Goal: Information Seeking & Learning: Learn about a topic

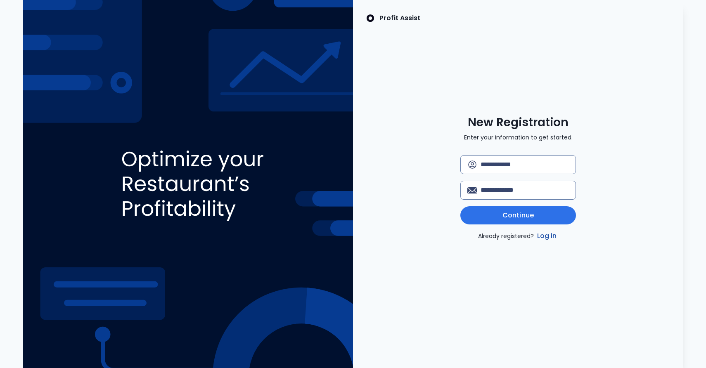
click at [551, 236] on link "Log in" at bounding box center [546, 236] width 23 height 10
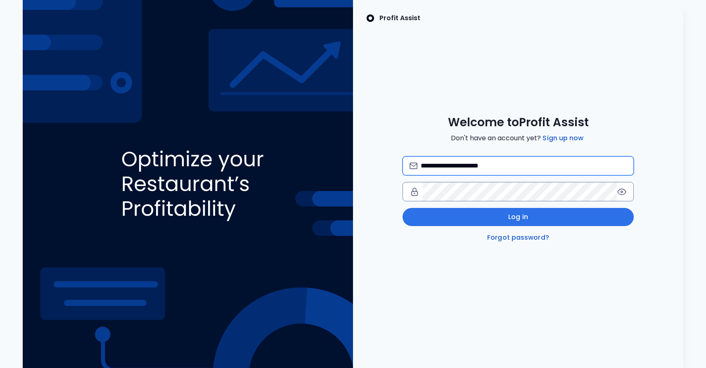
type input "**********"
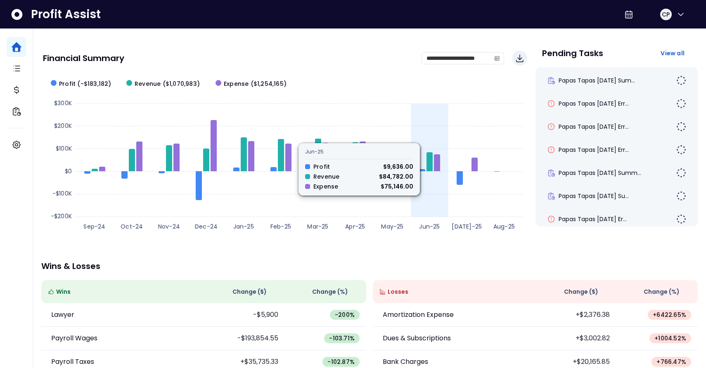
scroll to position [60, 0]
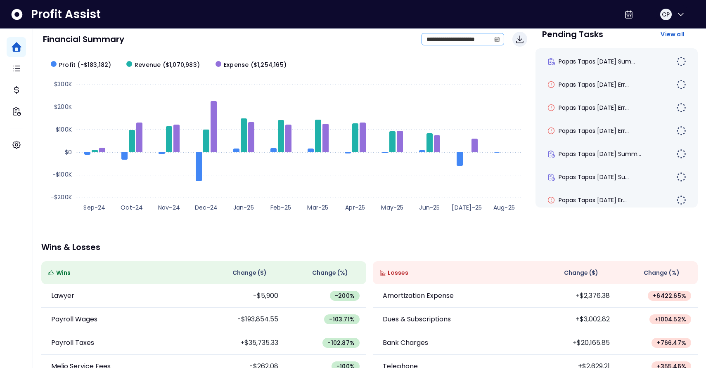
click at [497, 40] on icon "calendar" at bounding box center [496, 40] width 2 height 2
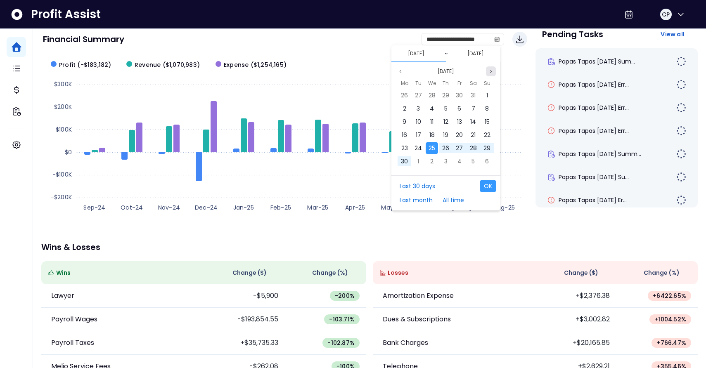
click at [494, 70] on button "Next month" at bounding box center [491, 71] width 10 height 10
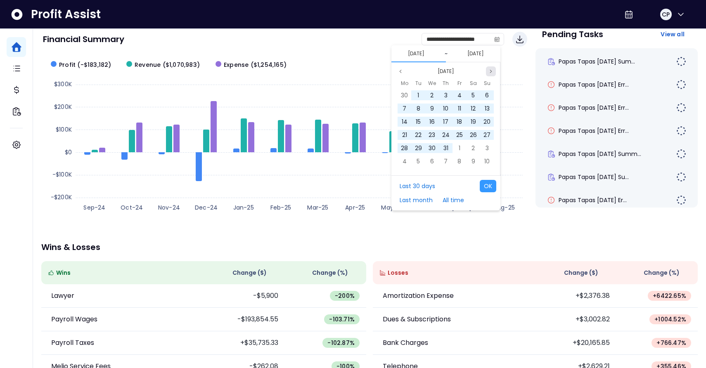
click at [494, 70] on button "Next month" at bounding box center [491, 71] width 10 height 10
click at [433, 94] on span "1" at bounding box center [432, 95] width 2 height 8
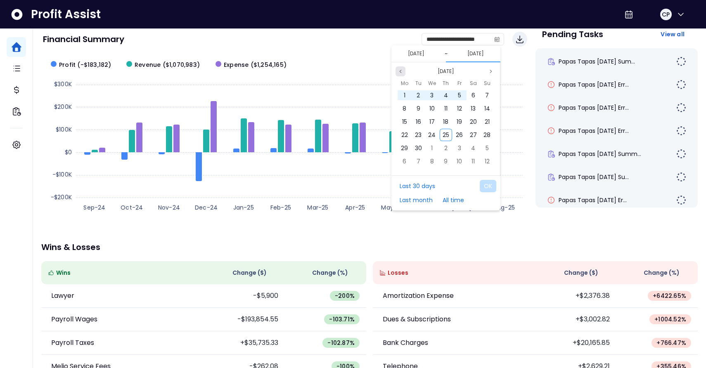
click at [399, 73] on icon "page previous" at bounding box center [400, 71] width 5 height 5
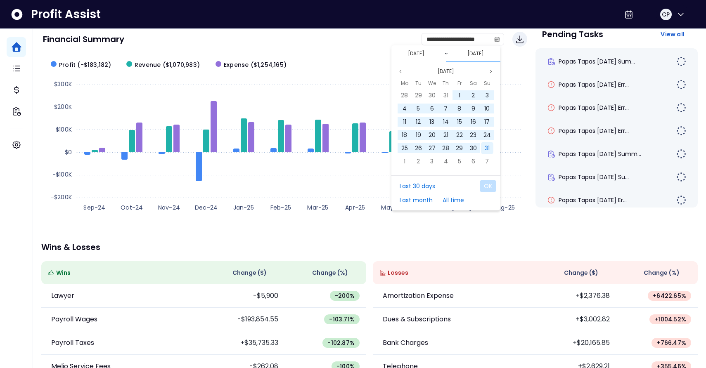
click at [487, 145] on span "31" at bounding box center [487, 148] width 5 height 8
click at [493, 191] on button "OK" at bounding box center [488, 186] width 17 height 12
type input "**********"
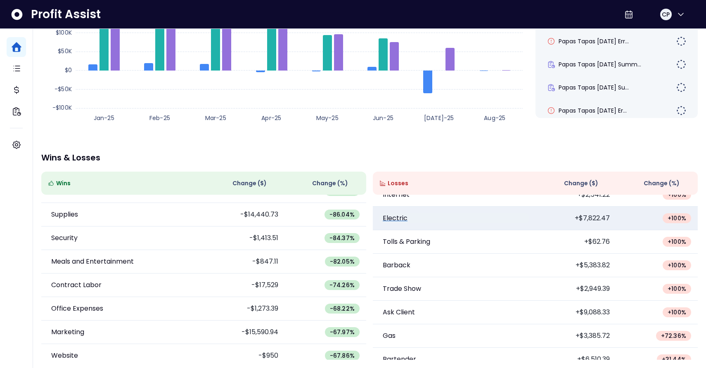
scroll to position [296, 0]
click at [406, 215] on p "Electric" at bounding box center [395, 217] width 25 height 10
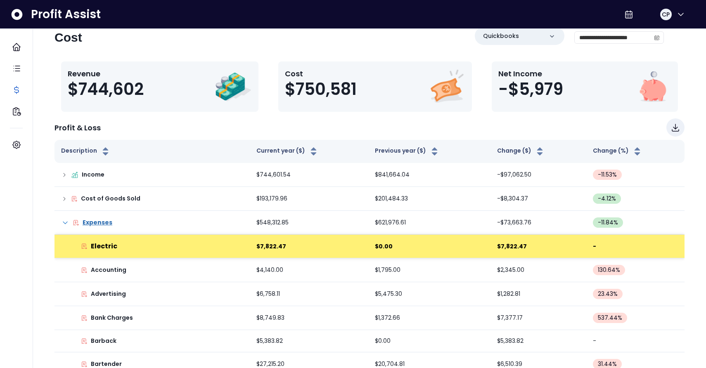
scroll to position [19, 0]
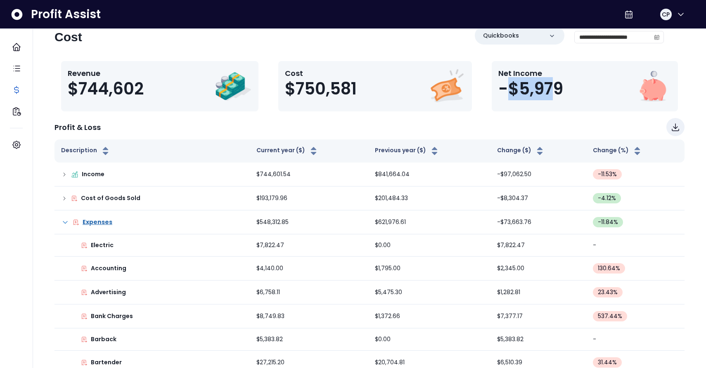
drag, startPoint x: 557, startPoint y: 90, endPoint x: 508, endPoint y: 90, distance: 49.1
click at [508, 90] on span "-$5,979" at bounding box center [530, 89] width 65 height 20
click at [520, 127] on div "Profit & Loss" at bounding box center [369, 127] width 630 height 18
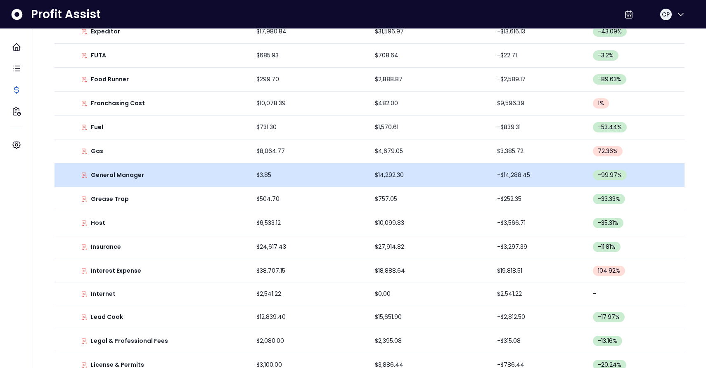
scroll to position [542, 0]
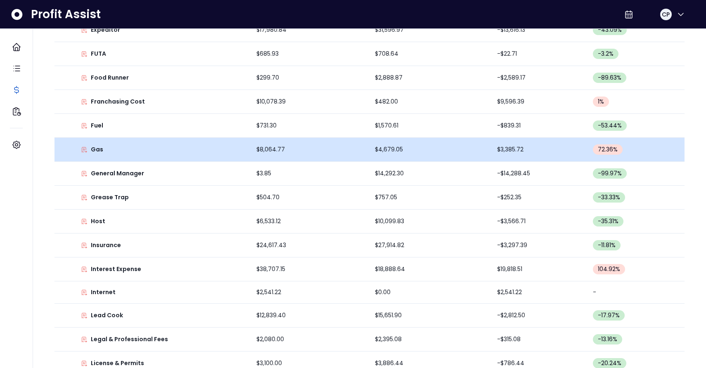
click at [115, 152] on div "Gas" at bounding box center [152, 149] width 182 height 9
click at [154, 151] on div "Gas" at bounding box center [152, 149] width 182 height 9
click at [92, 146] on p "Gas" at bounding box center [97, 149] width 12 height 9
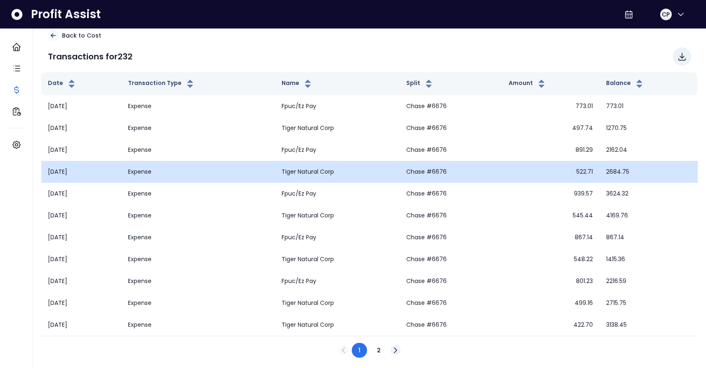
scroll to position [20, 0]
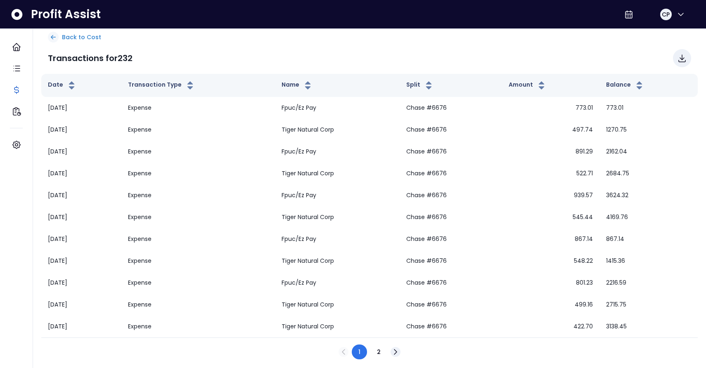
click at [66, 34] on p "Back to Cost" at bounding box center [81, 37] width 39 height 9
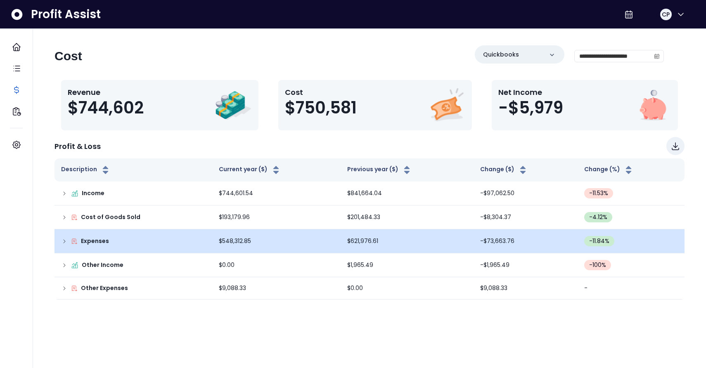
click at [107, 239] on p "Expenses" at bounding box center [95, 241] width 28 height 9
click at [90, 242] on p "Expenses" at bounding box center [95, 241] width 28 height 9
click at [66, 240] on icon at bounding box center [64, 241] width 7 height 7
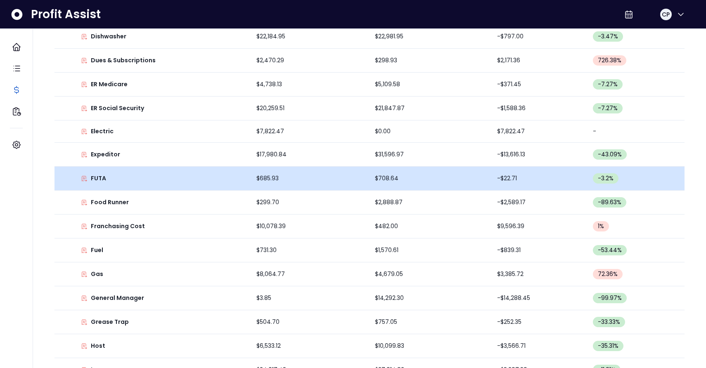
scroll to position [418, 0]
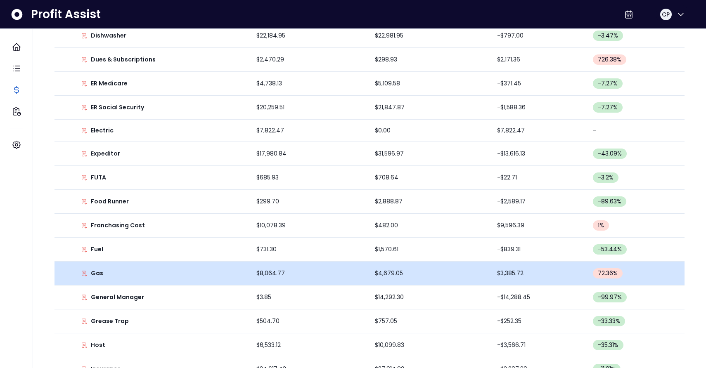
click at [94, 269] on td "Gas" at bounding box center [151, 274] width 195 height 24
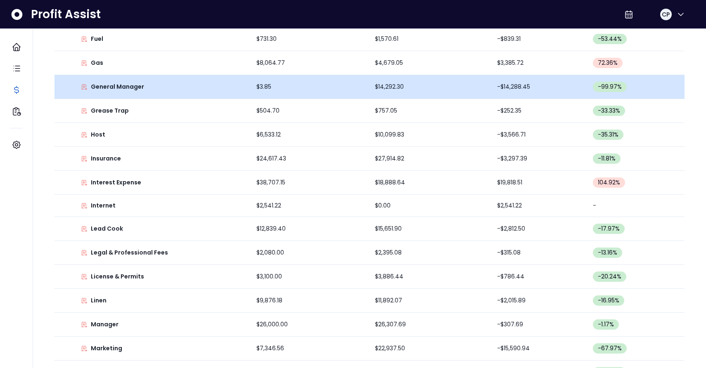
scroll to position [629, 0]
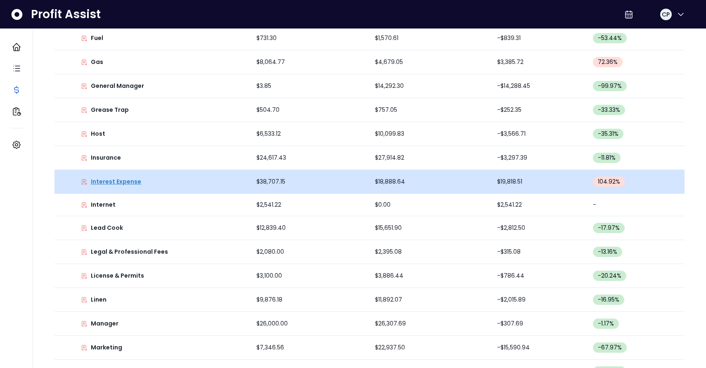
click at [97, 182] on p "Interest Expense" at bounding box center [116, 181] width 50 height 9
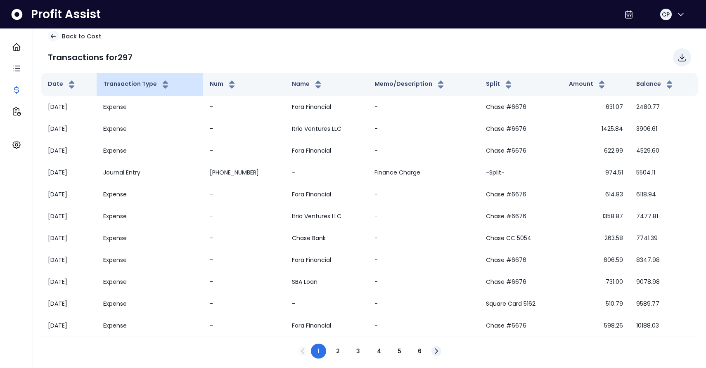
scroll to position [15, 0]
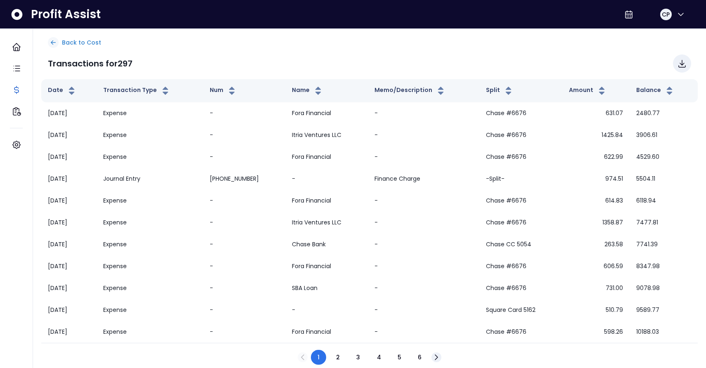
click at [56, 40] on icon at bounding box center [53, 42] width 7 height 7
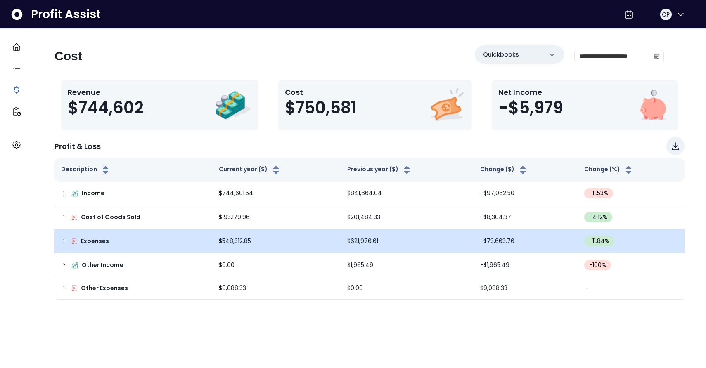
click at [95, 239] on p "Expenses" at bounding box center [95, 241] width 28 height 9
click at [66, 239] on icon at bounding box center [64, 241] width 7 height 7
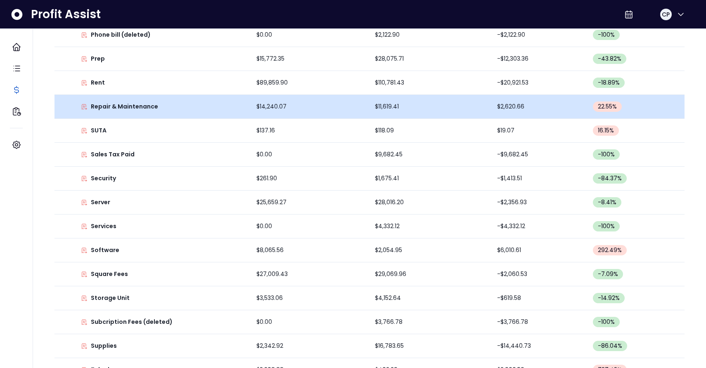
scroll to position [1254, 0]
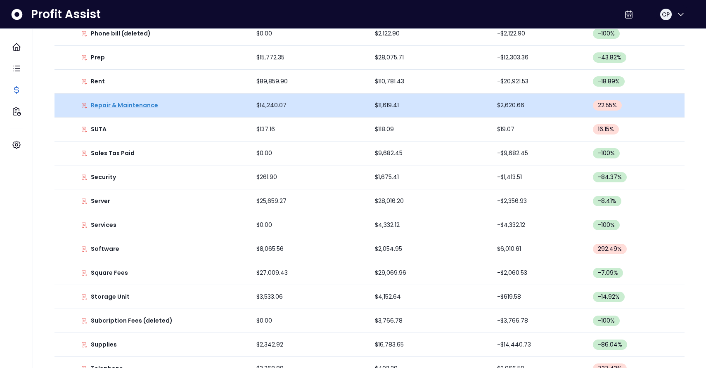
click at [96, 106] on p "Repair & Maintenance" at bounding box center [124, 105] width 67 height 9
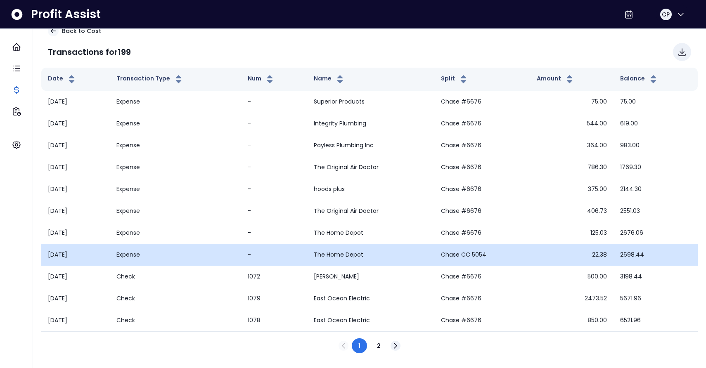
scroll to position [26, 0]
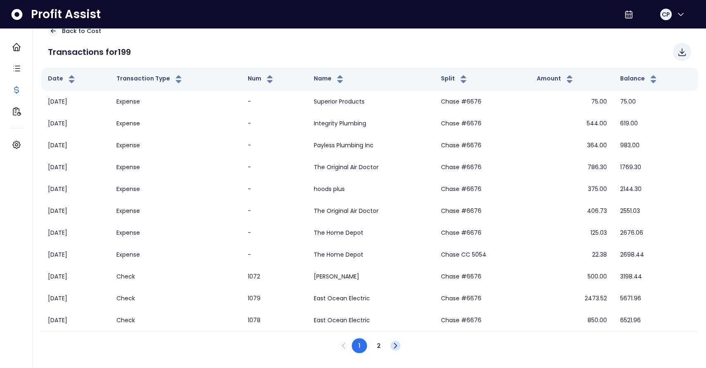
click at [395, 345] on icon "Next" at bounding box center [395, 345] width 2 height 5
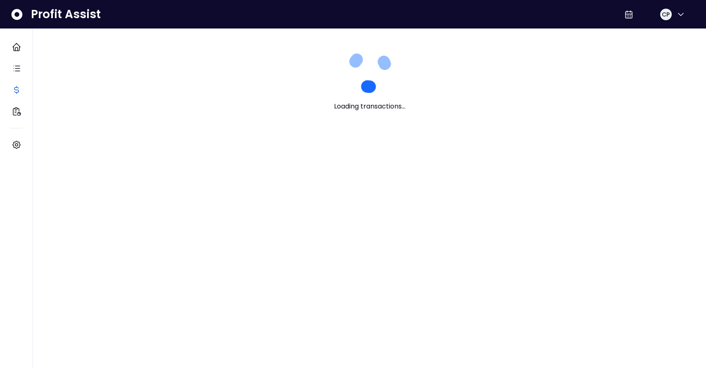
scroll to position [0, 0]
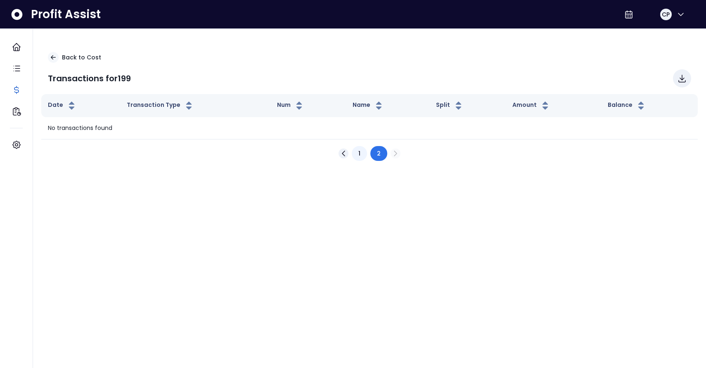
click at [363, 155] on button "1" at bounding box center [359, 153] width 15 height 15
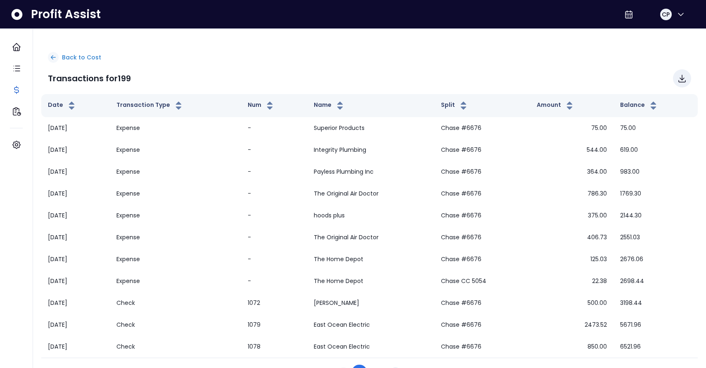
click at [57, 58] on div at bounding box center [53, 57] width 11 height 11
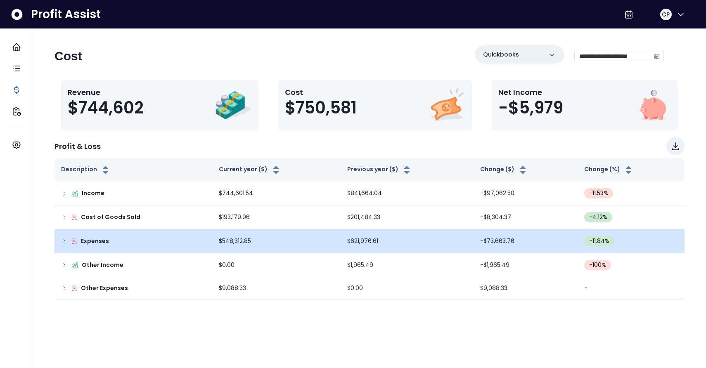
click at [66, 242] on icon at bounding box center [64, 241] width 7 height 7
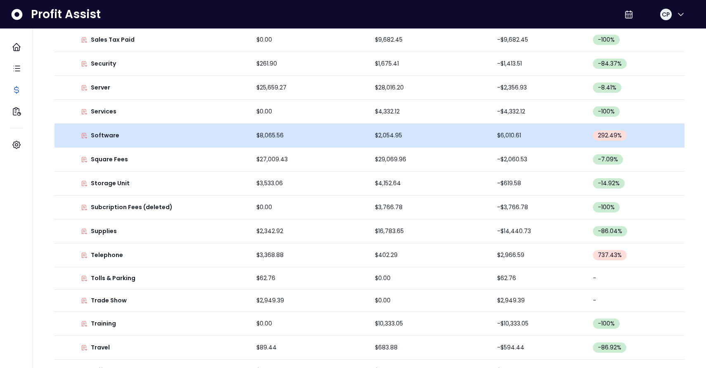
scroll to position [1374, 0]
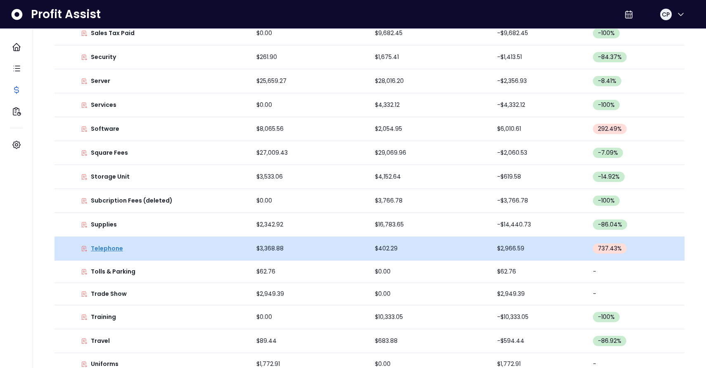
click at [113, 249] on p "Telephone" at bounding box center [107, 248] width 32 height 9
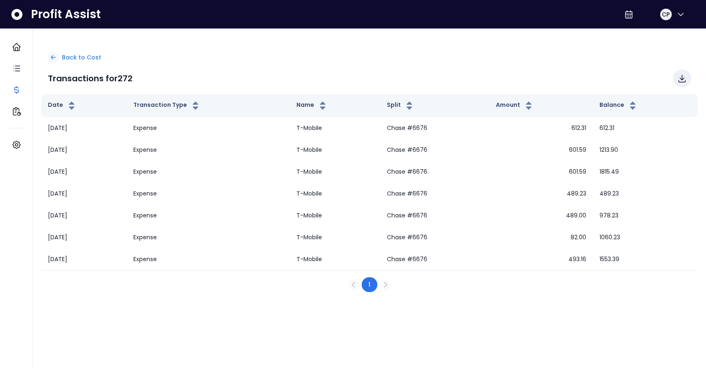
click at [50, 56] on icon at bounding box center [53, 57] width 7 height 7
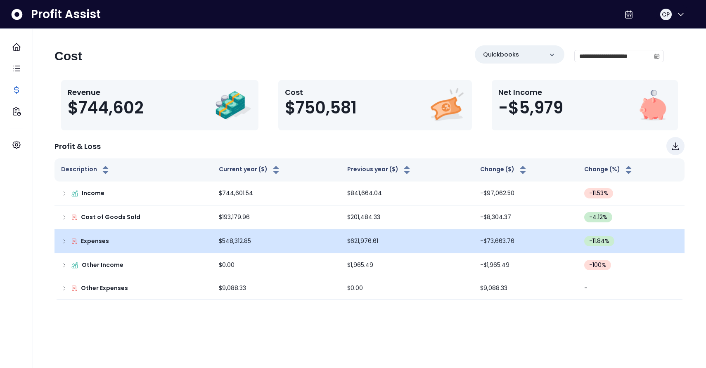
click at [64, 243] on icon at bounding box center [65, 241] width 2 height 3
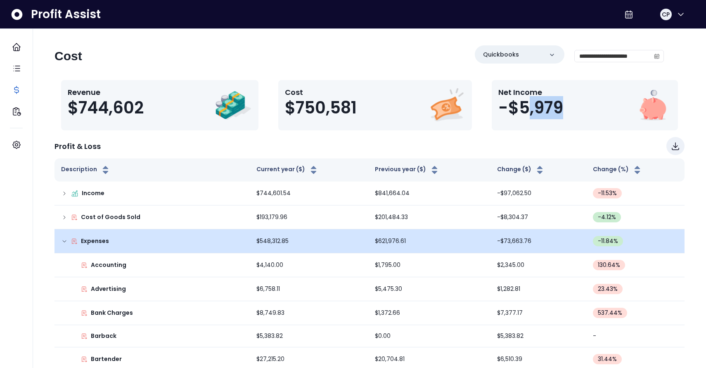
drag, startPoint x: 578, startPoint y: 109, endPoint x: 526, endPoint y: 111, distance: 52.5
click at [526, 110] on div "Net Income -$5,979" at bounding box center [584, 105] width 173 height 37
click at [572, 115] on div "Net Income -$5,979" at bounding box center [584, 105] width 173 height 37
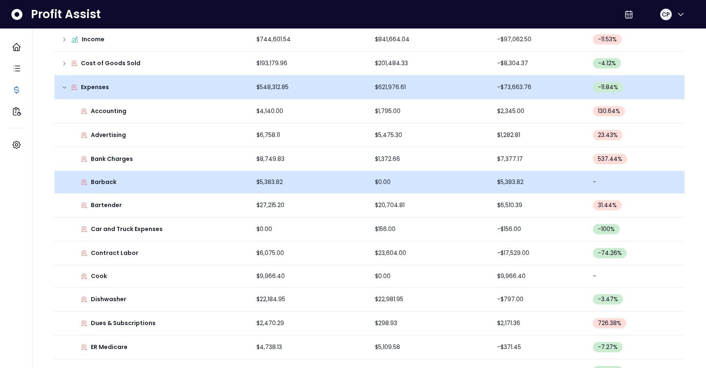
scroll to position [159, 0]
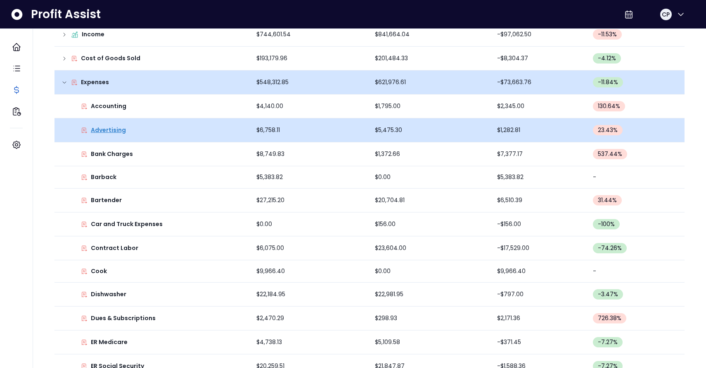
click at [104, 132] on p "Advertising" at bounding box center [108, 130] width 35 height 9
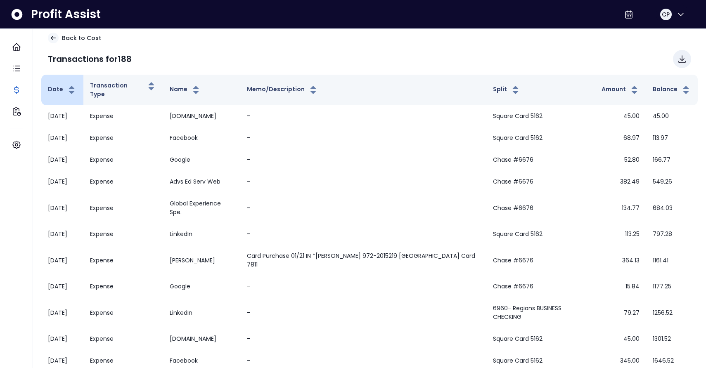
scroll to position [17, 0]
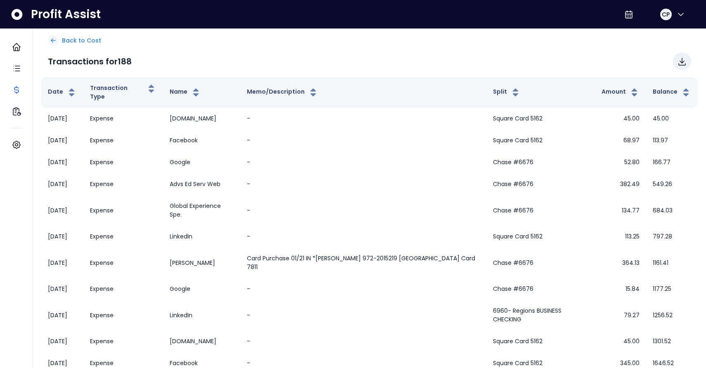
click at [54, 40] on icon at bounding box center [53, 40] width 7 height 7
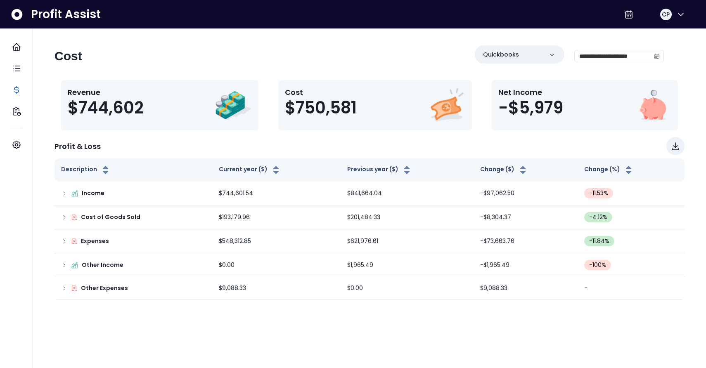
scroll to position [0, 0]
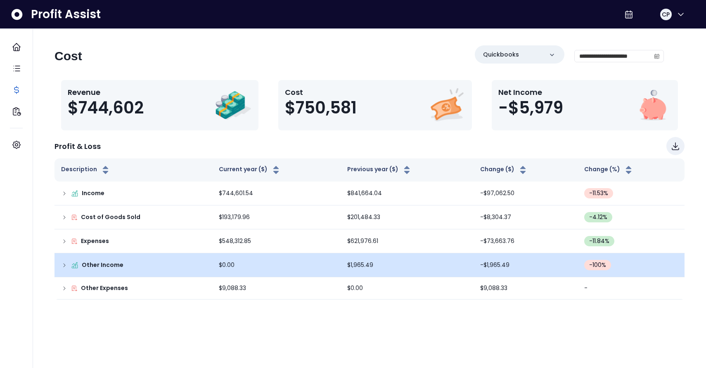
click at [120, 266] on p "Other Income" at bounding box center [103, 265] width 42 height 9
click at [75, 260] on td "Other Income" at bounding box center [133, 265] width 158 height 24
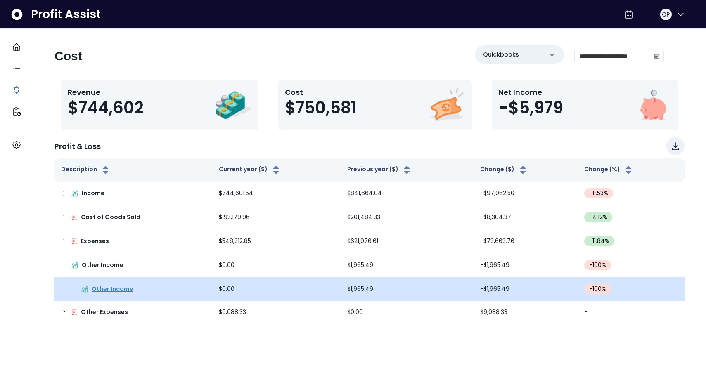
click at [97, 289] on p "Other Income" at bounding box center [113, 289] width 42 height 9
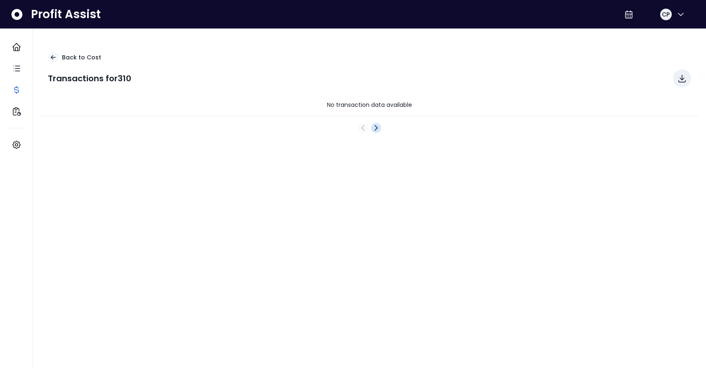
click at [376, 127] on icon "Next" at bounding box center [376, 127] width 2 height 5
click at [55, 54] on icon at bounding box center [53, 57] width 7 height 7
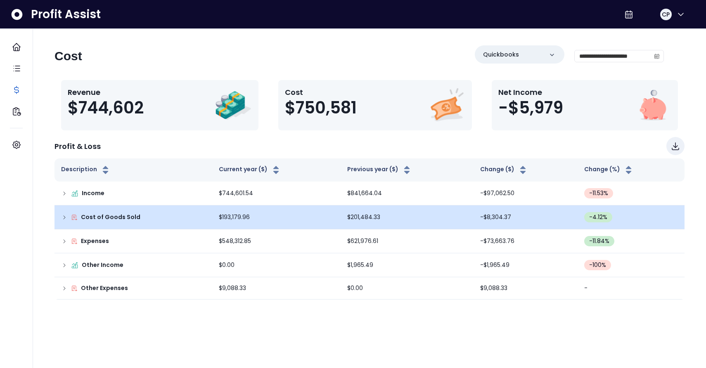
click at [66, 219] on icon at bounding box center [64, 217] width 7 height 7
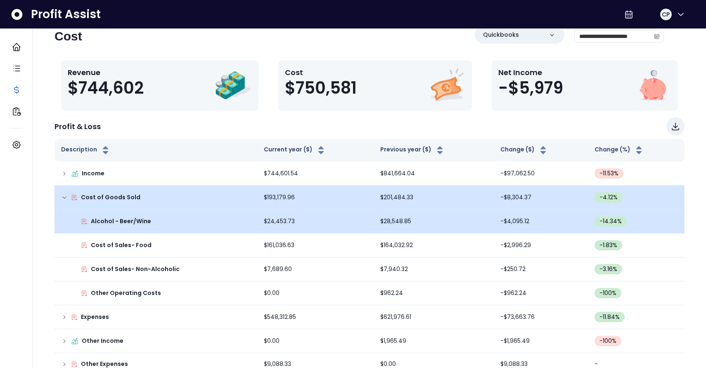
scroll to position [21, 0]
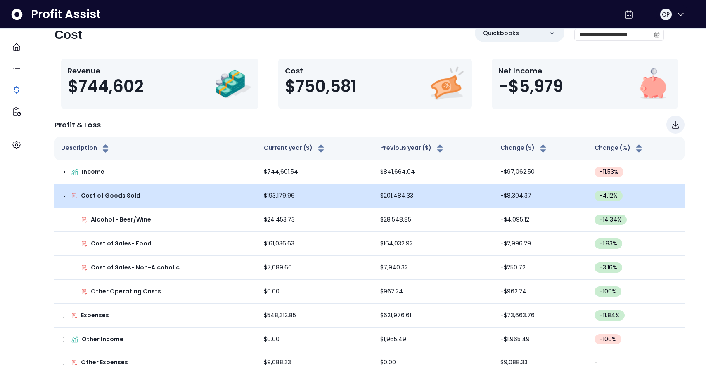
click at [66, 196] on icon at bounding box center [64, 196] width 7 height 7
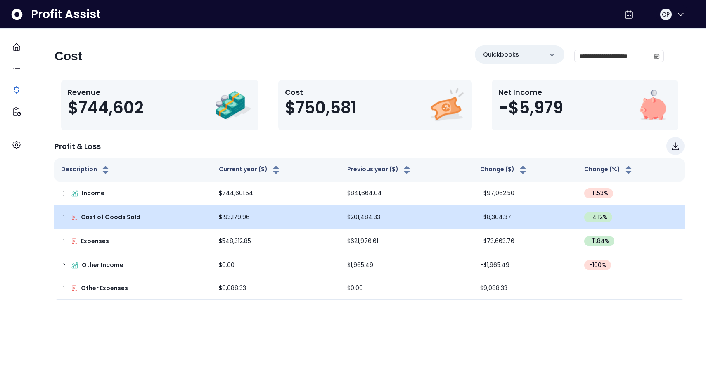
scroll to position [0, 0]
click at [69, 216] on div "Cost of Goods Sold" at bounding box center [133, 217] width 144 height 9
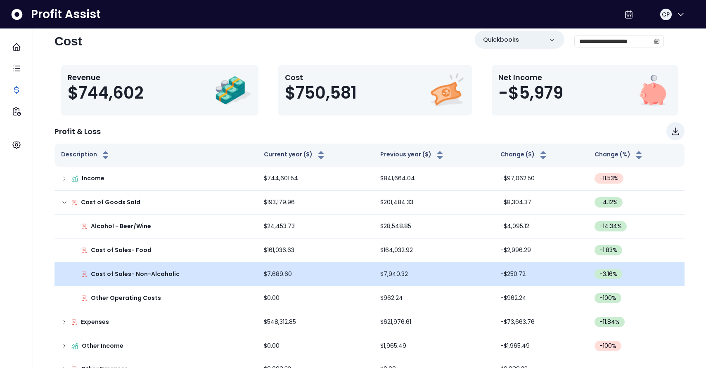
scroll to position [18, 0]
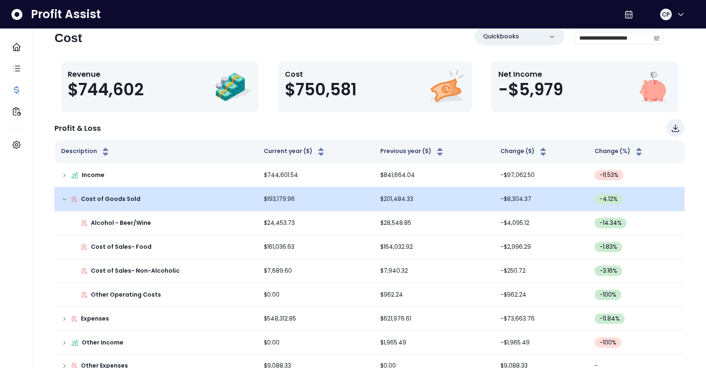
click at [64, 196] on icon at bounding box center [64, 199] width 7 height 7
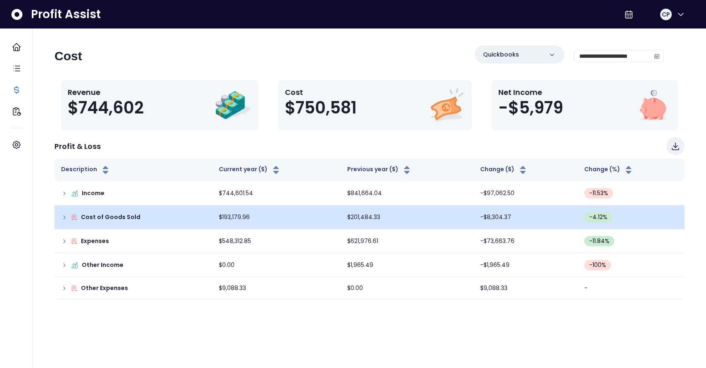
scroll to position [0, 0]
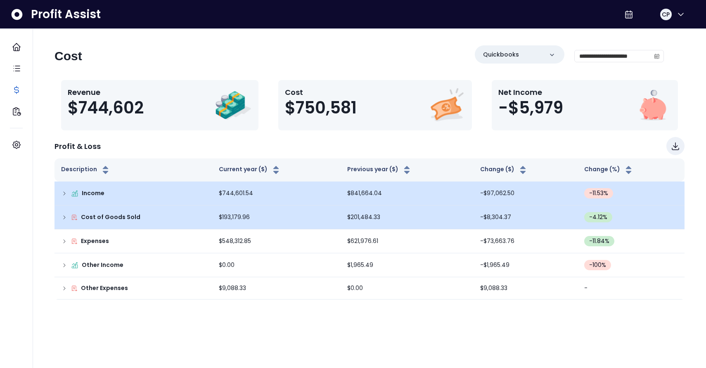
click at [64, 193] on icon at bounding box center [64, 193] width 7 height 7
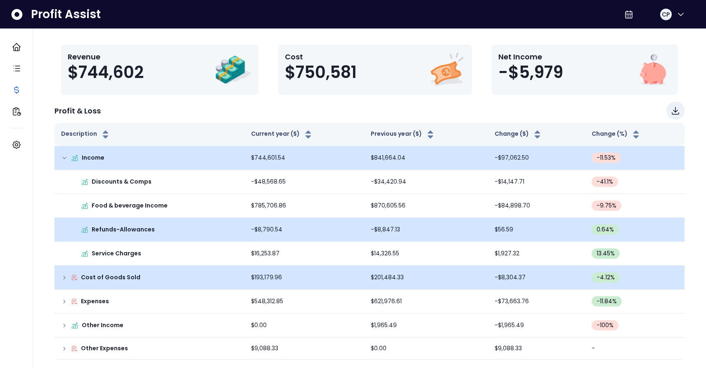
scroll to position [35, 0]
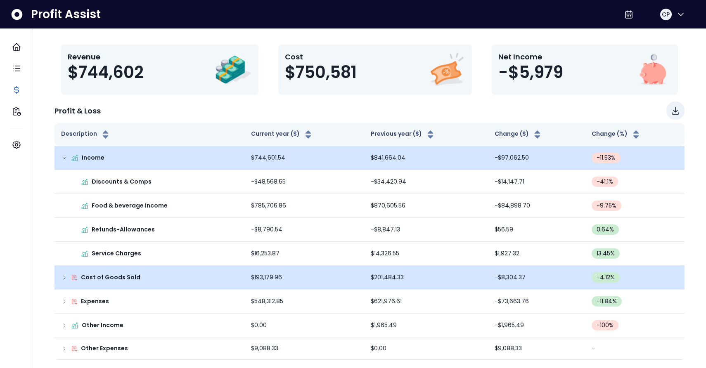
click at [64, 155] on icon at bounding box center [64, 158] width 7 height 7
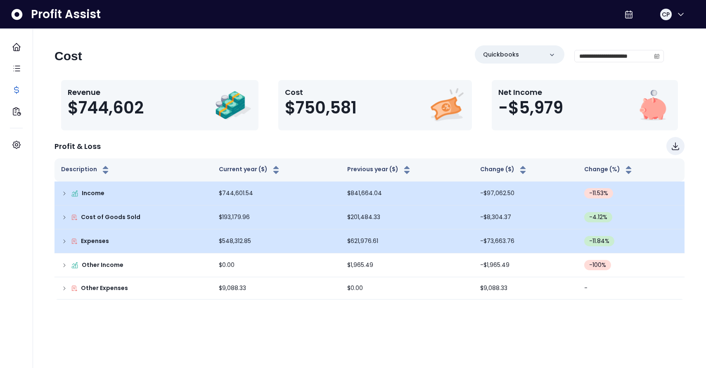
click at [89, 241] on p "Expenses" at bounding box center [95, 241] width 28 height 9
click at [65, 241] on icon at bounding box center [64, 241] width 7 height 7
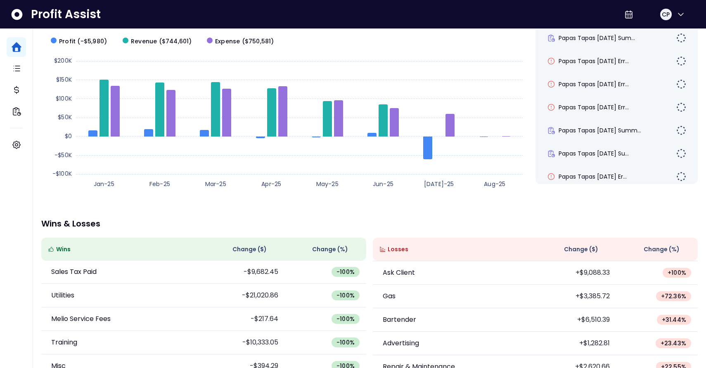
scroll to position [57, 0]
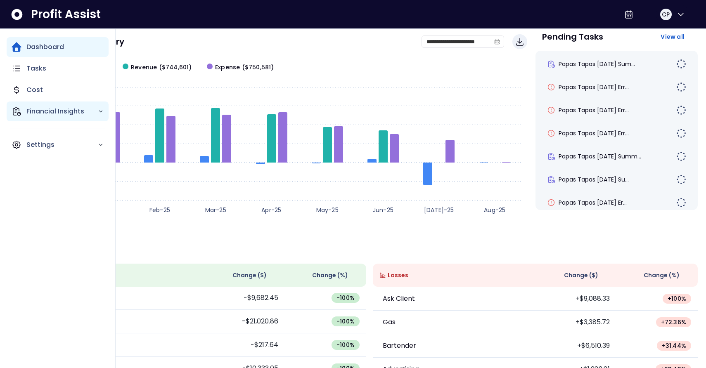
click at [72, 115] on p "Financial Insights" at bounding box center [61, 111] width 71 height 10
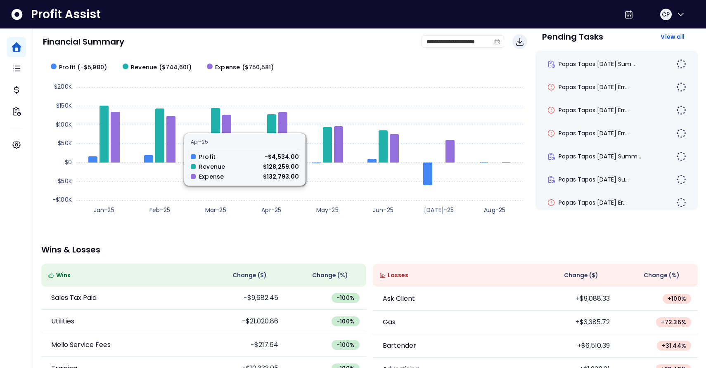
click at [285, 83] on rect at bounding box center [285, 138] width 484 height 165
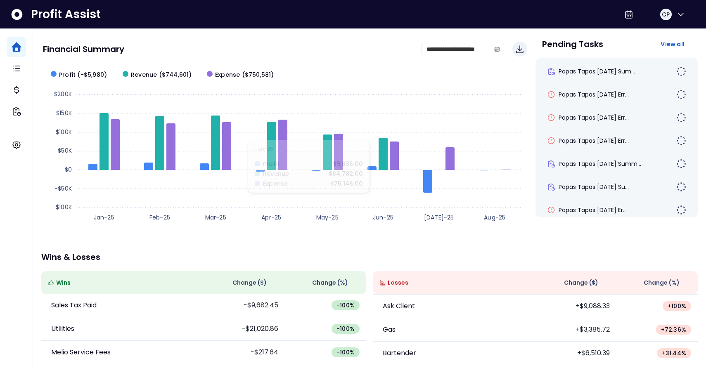
scroll to position [50, 0]
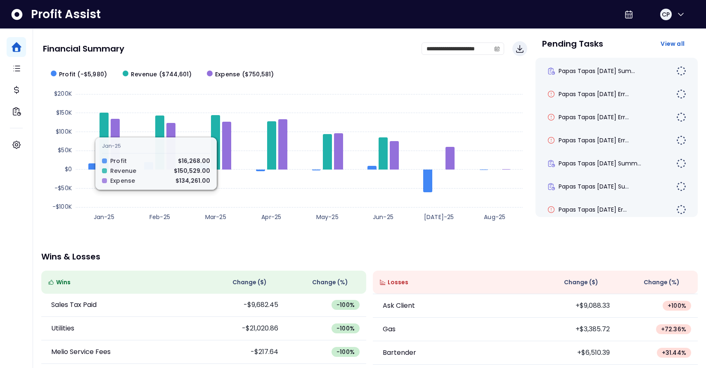
click at [118, 16] on div "Profit Assist CP" at bounding box center [353, 14] width 706 height 29
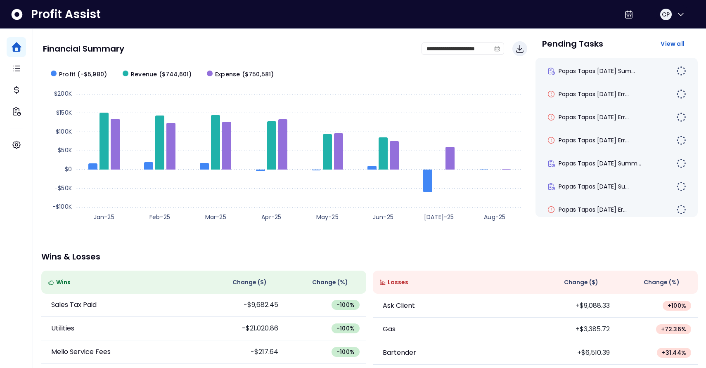
click at [272, 45] on div "Financial Summary" at bounding box center [232, 49] width 378 height 8
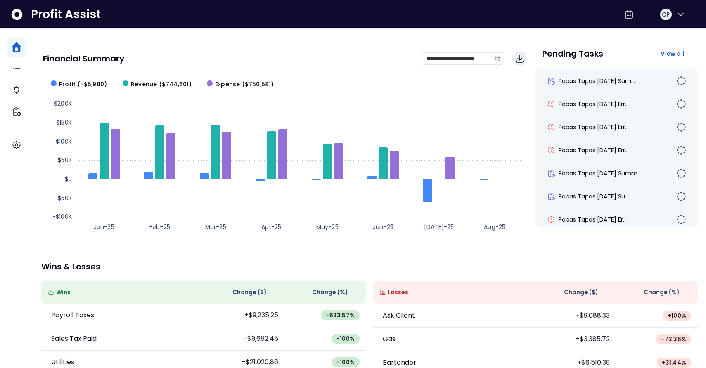
scroll to position [33, 0]
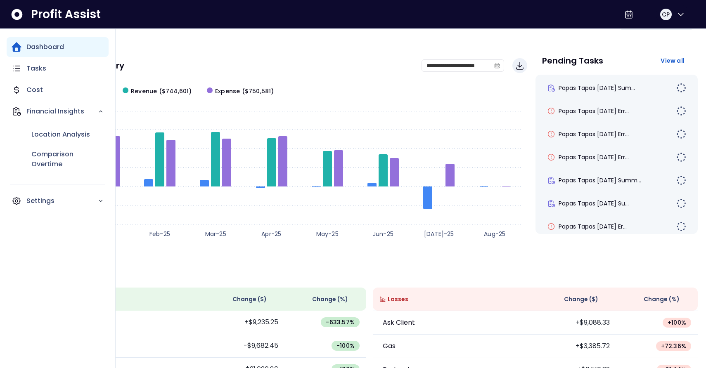
click at [31, 47] on p "Dashboard" at bounding box center [45, 47] width 38 height 10
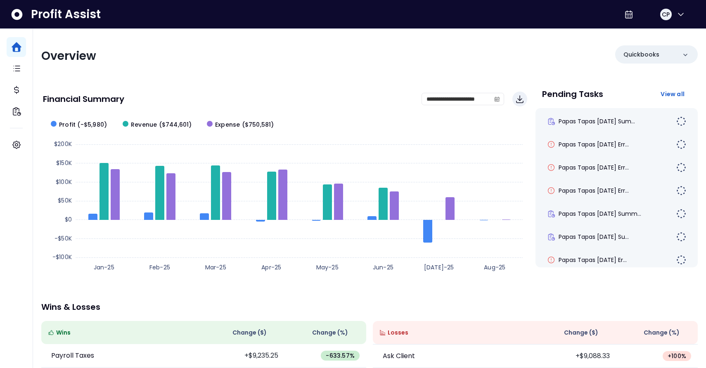
scroll to position [0, 0]
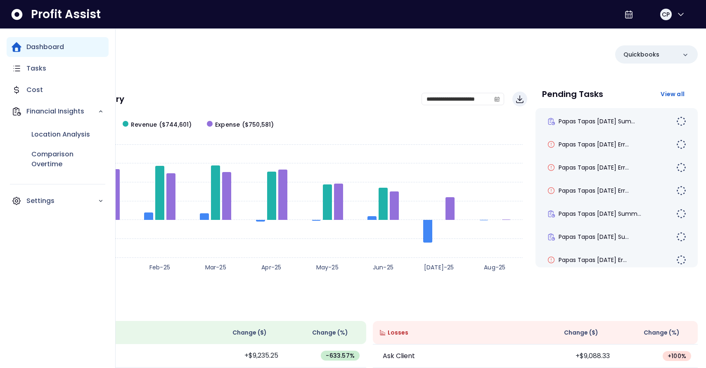
click at [18, 45] on icon "Main navigation" at bounding box center [16, 46] width 9 height 9
click at [48, 86] on div "Cost" at bounding box center [58, 90] width 102 height 20
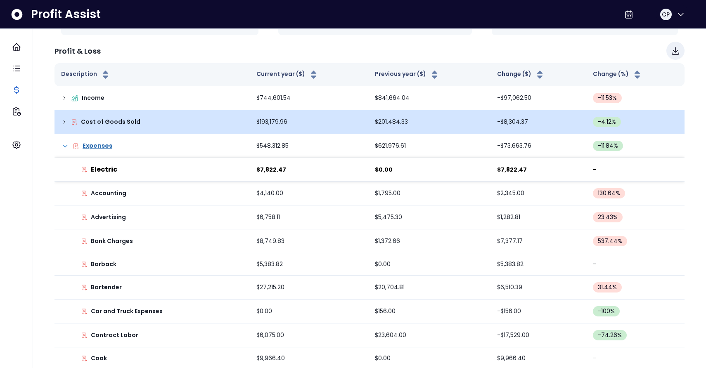
scroll to position [101, 0]
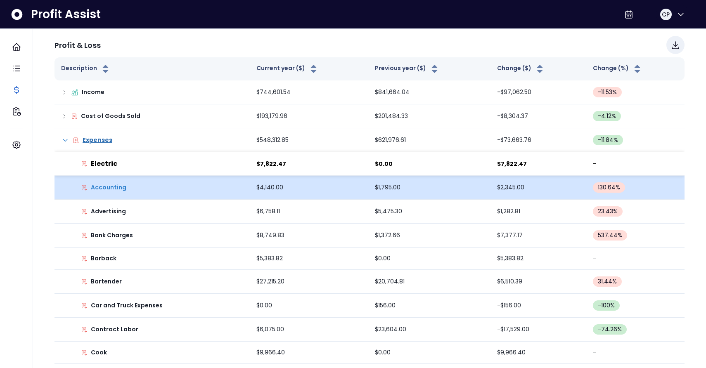
click at [107, 186] on p "Accounting" at bounding box center [108, 187] width 35 height 9
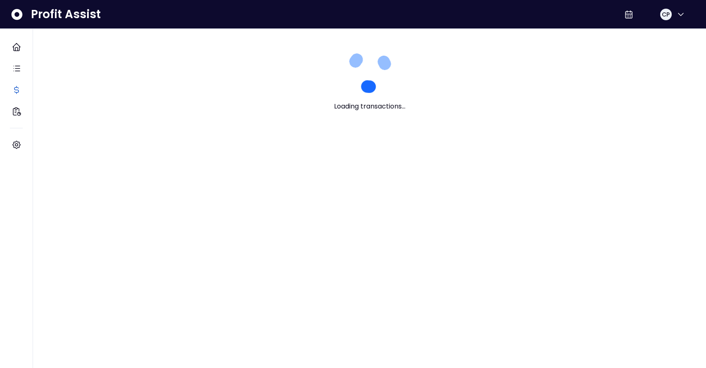
scroll to position [0, 0]
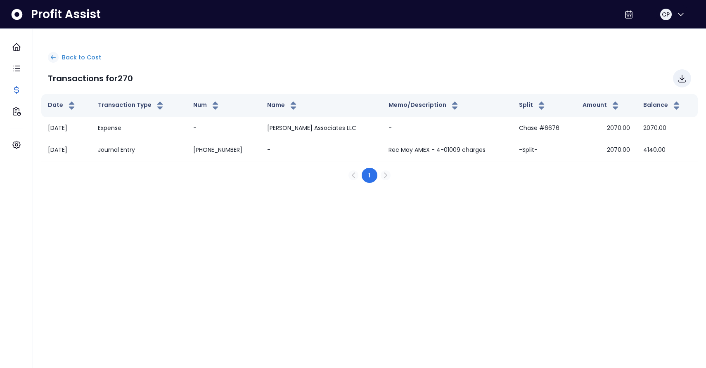
click at [59, 56] on div "Back to Cost" at bounding box center [369, 57] width 643 height 11
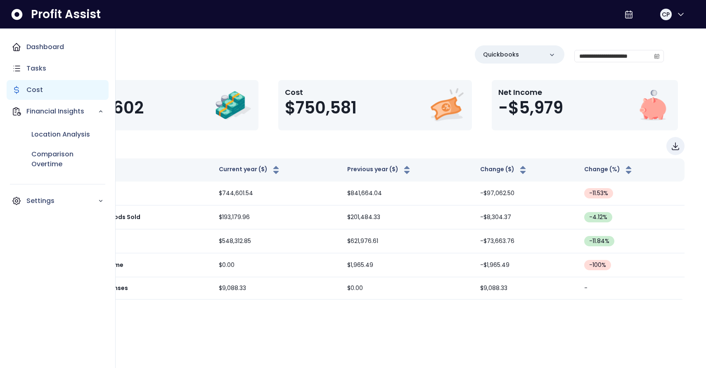
click at [35, 92] on p "Cost" at bounding box center [34, 90] width 17 height 10
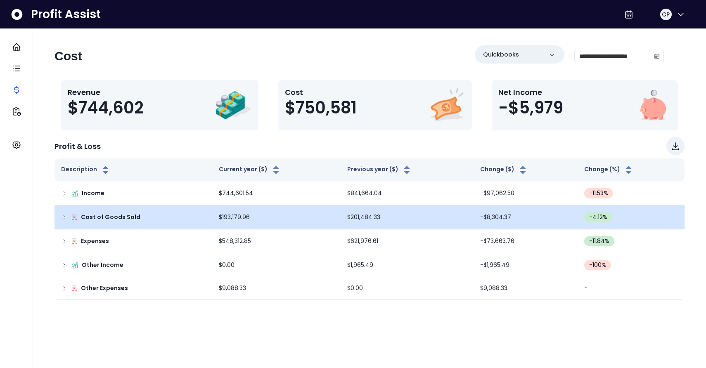
click at [109, 224] on td "Cost of Goods Sold" at bounding box center [133, 218] width 158 height 24
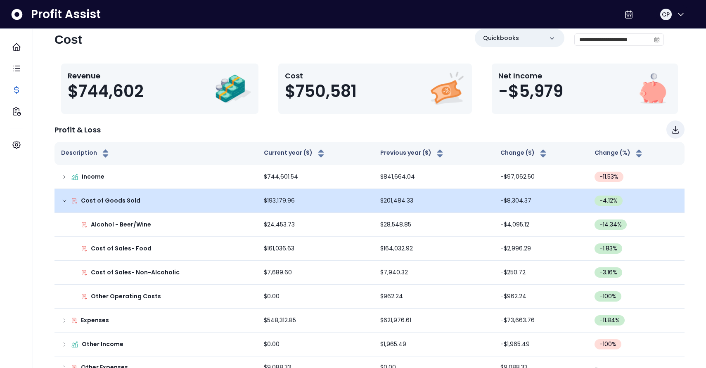
scroll to position [19, 0]
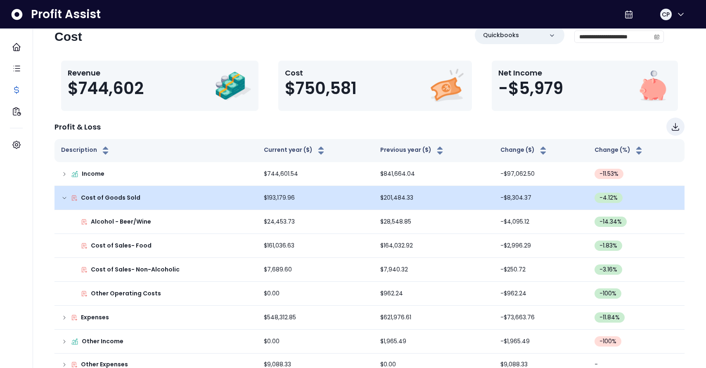
click at [114, 200] on p "Cost of Goods Sold" at bounding box center [110, 198] width 59 height 9
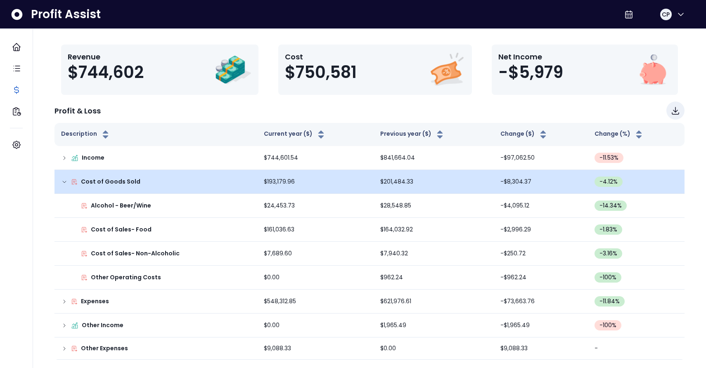
scroll to position [35, 0]
click at [116, 183] on p "Cost of Goods Sold" at bounding box center [110, 181] width 59 height 9
click at [64, 183] on icon at bounding box center [64, 182] width 7 height 7
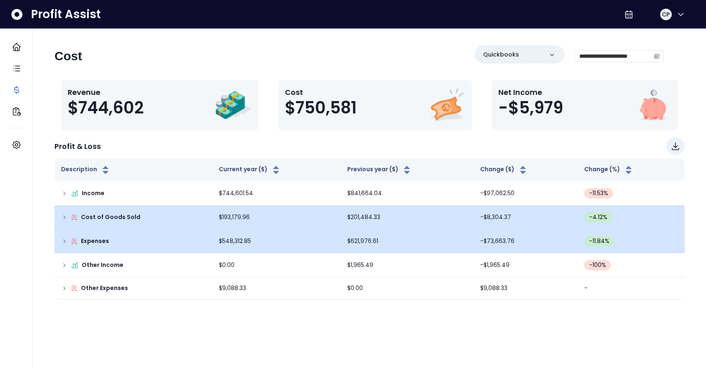
click at [102, 241] on p "Expenses" at bounding box center [95, 241] width 28 height 9
click at [66, 241] on icon at bounding box center [64, 241] width 7 height 7
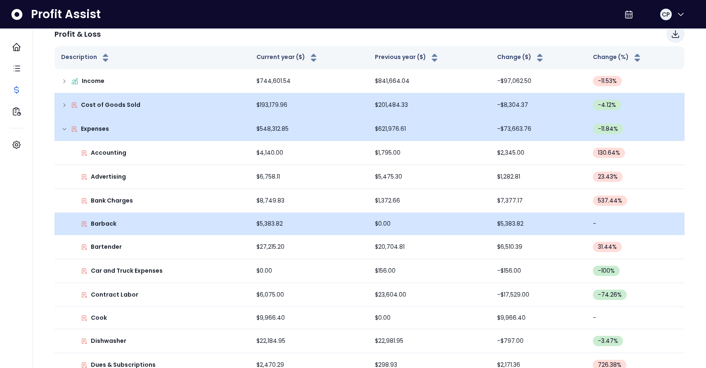
scroll to position [137, 0]
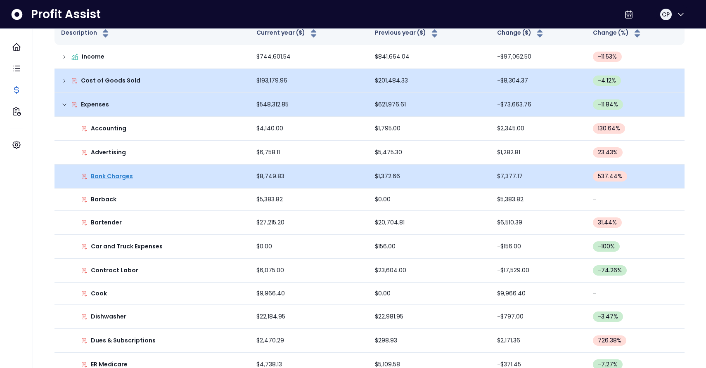
click at [125, 176] on p "Bank Charges" at bounding box center [112, 176] width 42 height 9
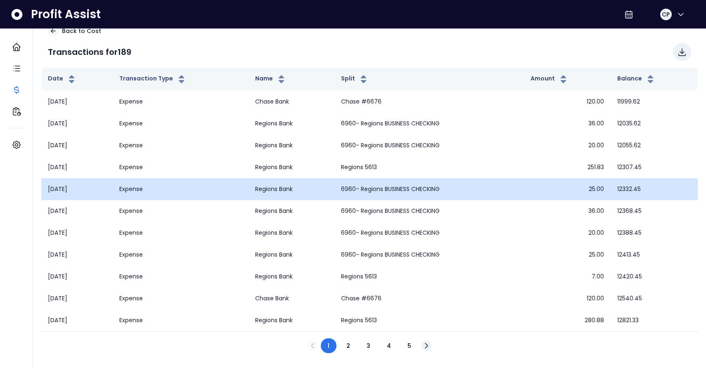
scroll to position [26, 0]
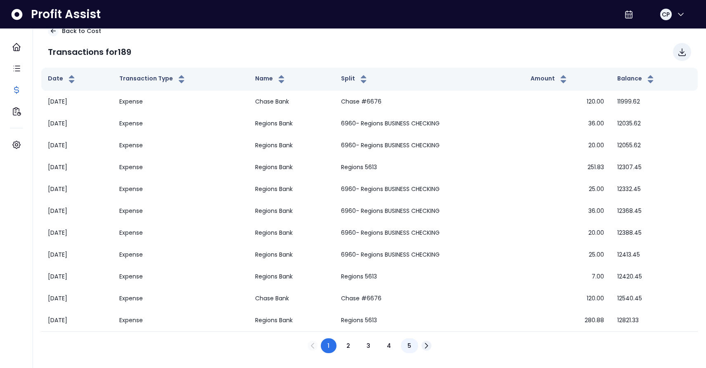
click at [411, 348] on span "5" at bounding box center [409, 346] width 4 height 8
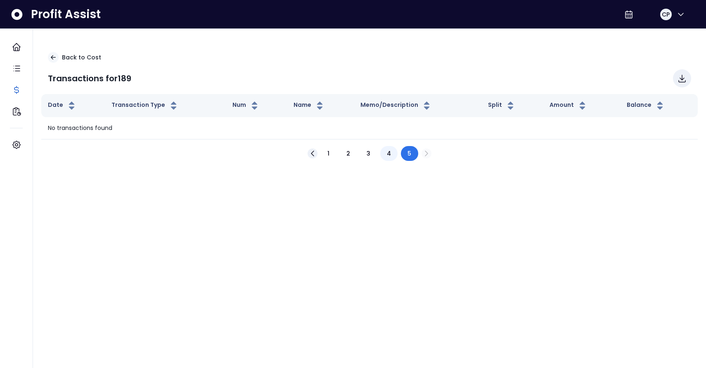
click at [385, 156] on button "4" at bounding box center [388, 153] width 17 height 15
click at [373, 154] on button "3" at bounding box center [368, 153] width 17 height 15
click at [352, 158] on button "2" at bounding box center [348, 153] width 17 height 15
click at [330, 152] on button "1" at bounding box center [328, 153] width 15 height 15
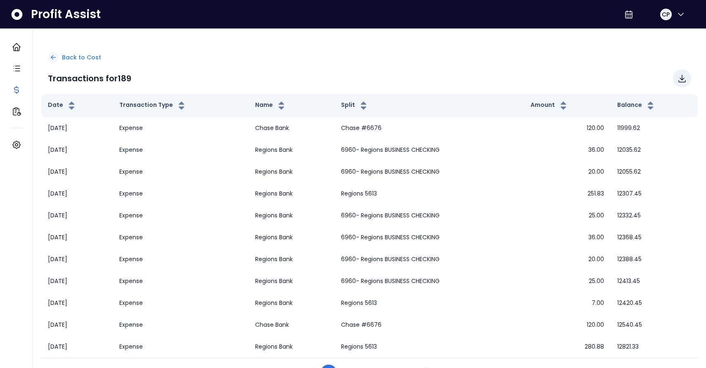
click at [57, 53] on div at bounding box center [53, 57] width 11 height 11
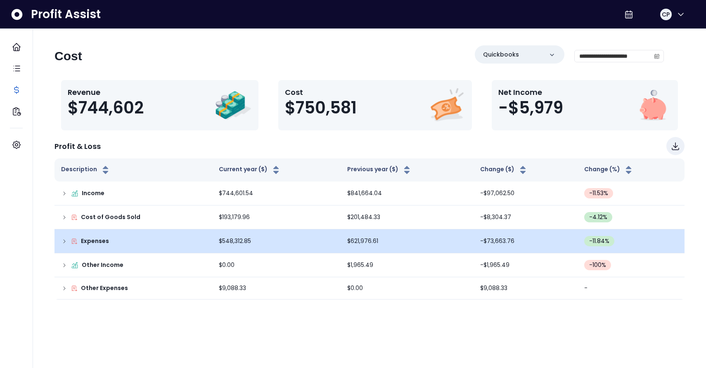
click at [98, 242] on p "Expenses" at bounding box center [95, 241] width 28 height 9
click at [66, 242] on icon at bounding box center [64, 241] width 7 height 7
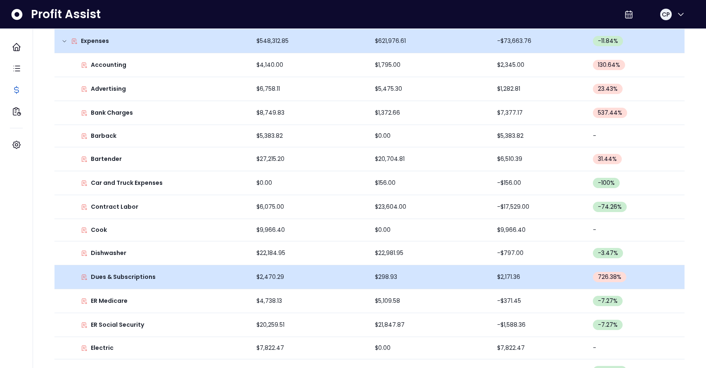
scroll to position [208, 0]
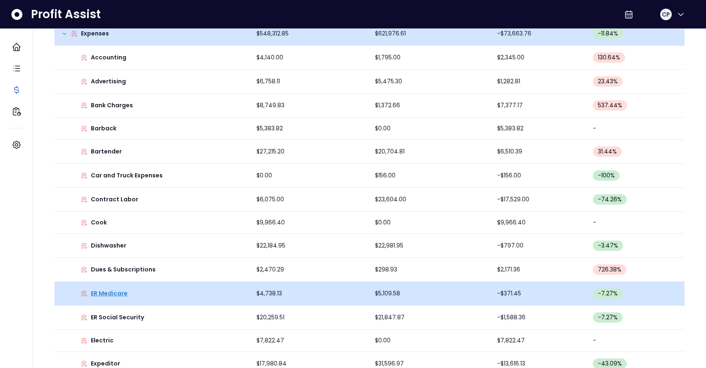
click at [102, 294] on p "ER Medicare" at bounding box center [109, 293] width 37 height 9
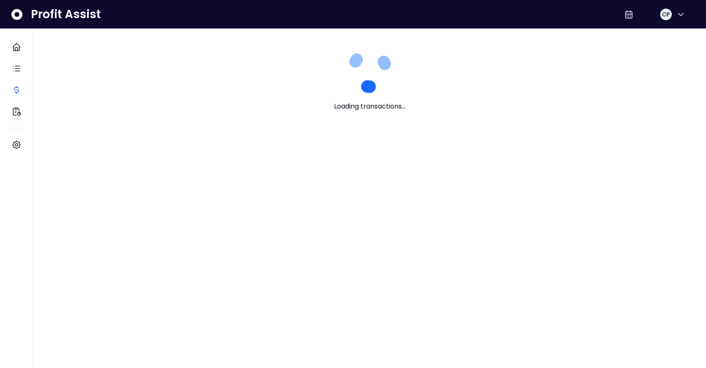
scroll to position [0, 0]
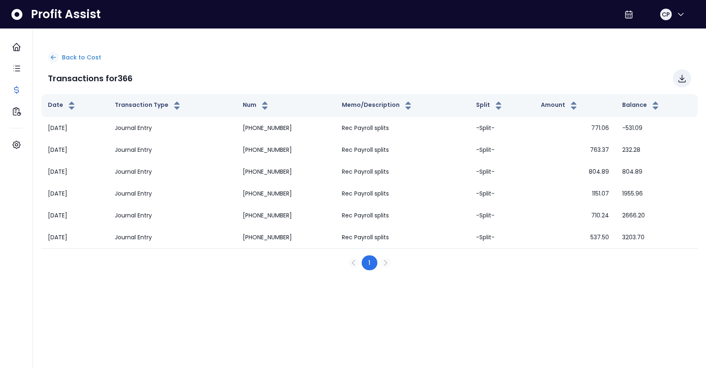
click at [55, 59] on icon at bounding box center [53, 57] width 7 height 7
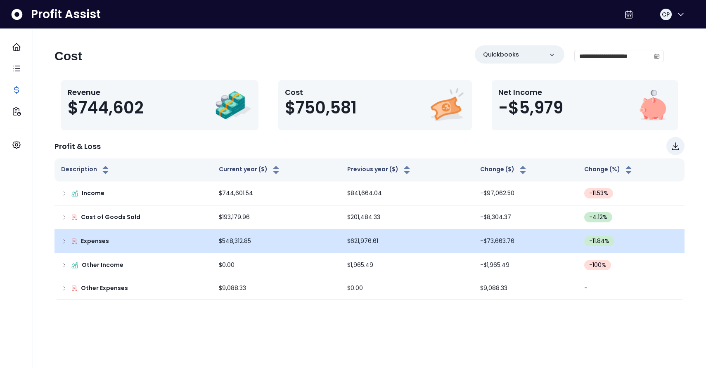
click at [66, 241] on icon at bounding box center [64, 241] width 7 height 7
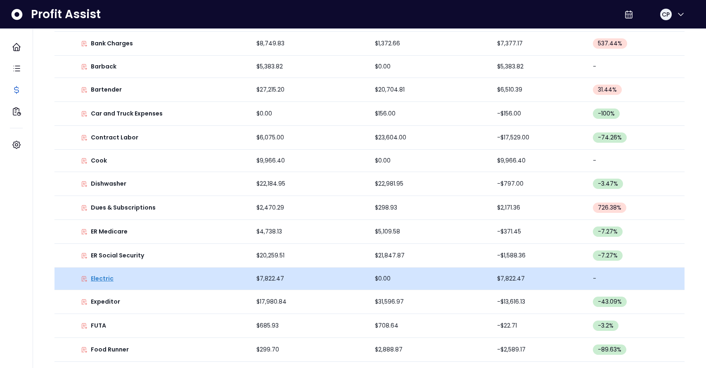
scroll to position [279, 0]
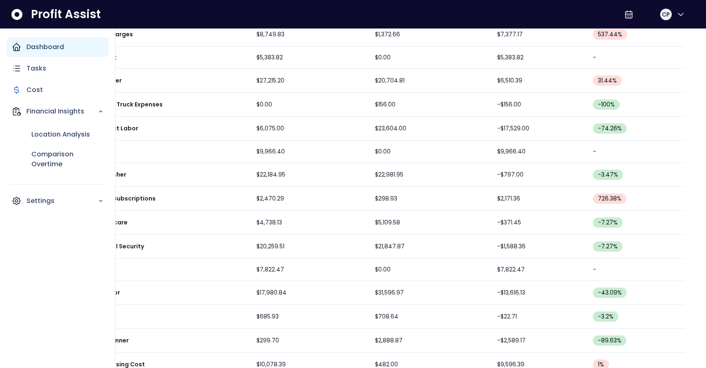
click at [24, 43] on div "Dashboard" at bounding box center [58, 47] width 102 height 20
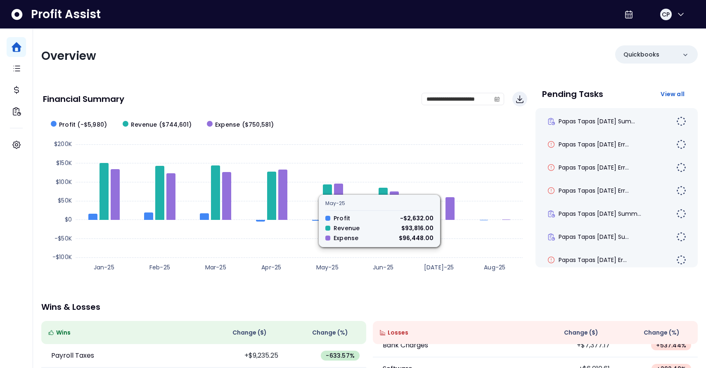
click at [362, 47] on div "Overview Quickbooks" at bounding box center [369, 55] width 656 height 21
